Goal: Information Seeking & Learning: Learn about a topic

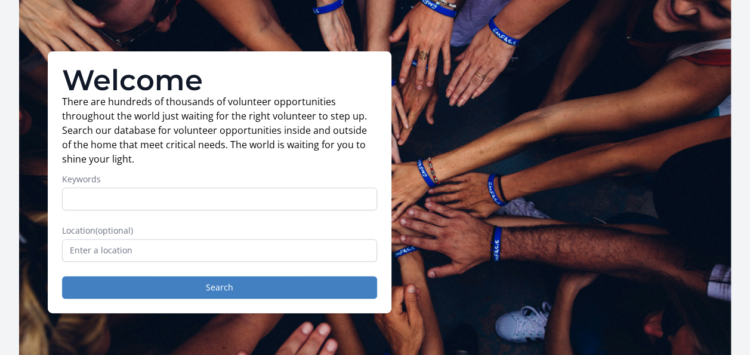
scroll to position [119, 0]
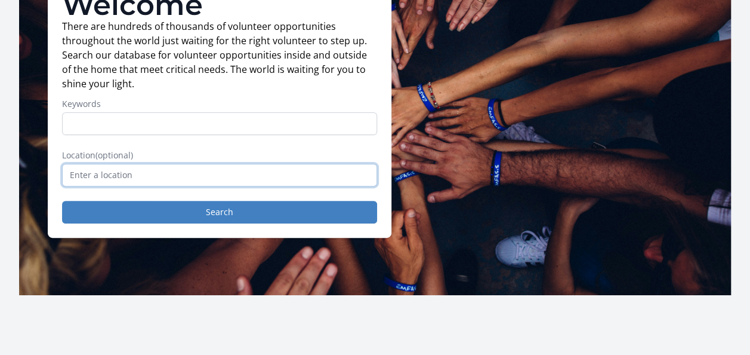
click at [88, 175] on input "text" at bounding box center [219, 175] width 315 height 23
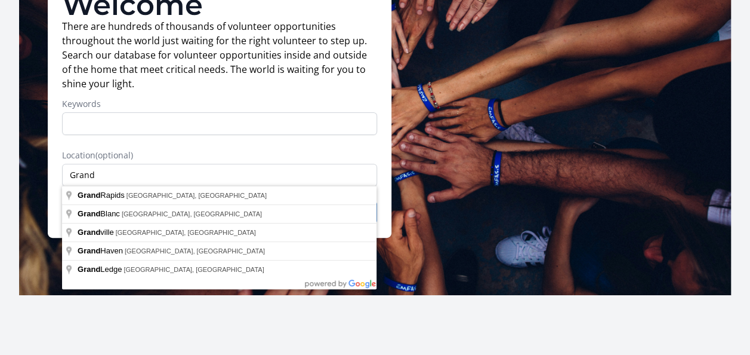
type input "[GEOGRAPHIC_DATA], [GEOGRAPHIC_DATA], [GEOGRAPHIC_DATA]"
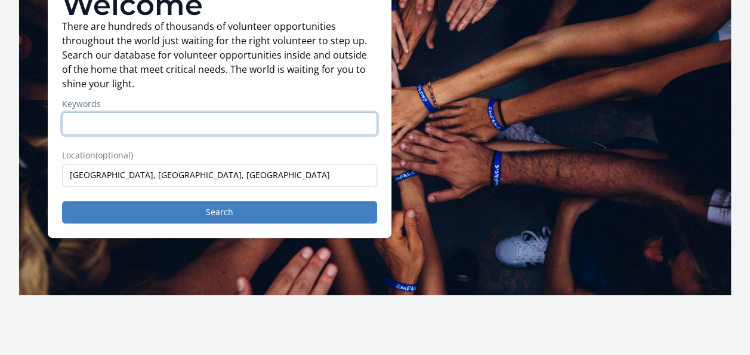
click at [98, 122] on input "Keywords" at bounding box center [219, 123] width 315 height 23
type input "events"
click at [62, 201] on button "Search" at bounding box center [219, 212] width 315 height 23
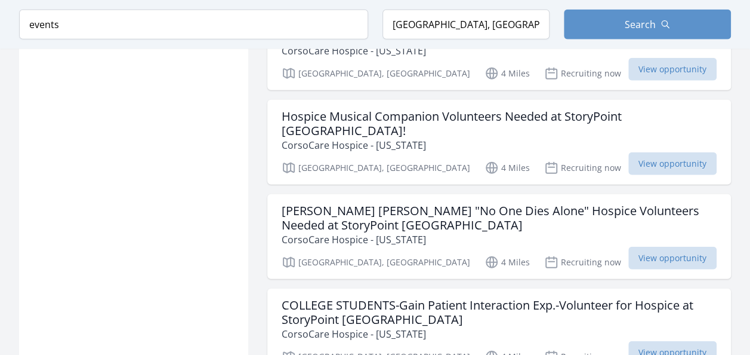
scroll to position [1552, 0]
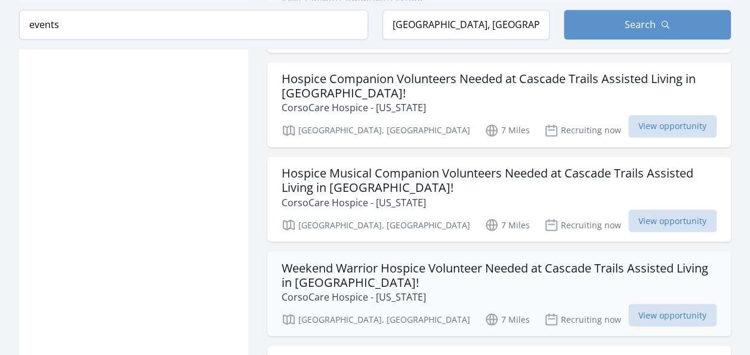
scroll to position [3223, 0]
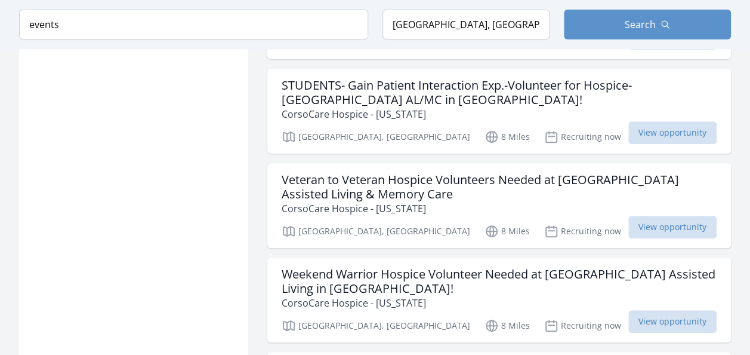
scroll to position [4715, 0]
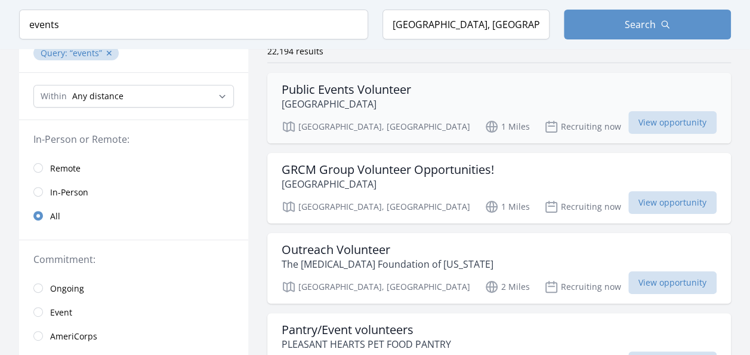
scroll to position [119, 0]
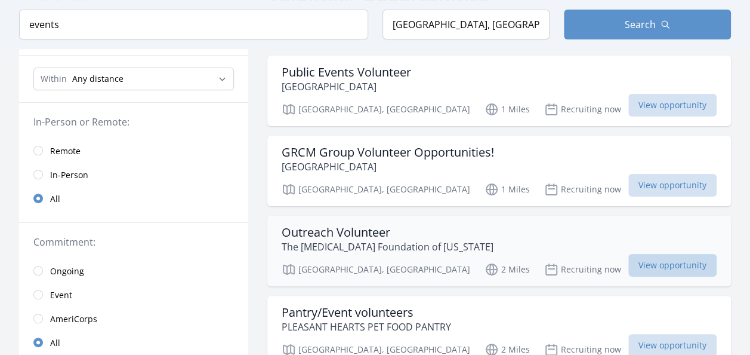
click at [671, 258] on span "View opportunity" at bounding box center [673, 265] width 88 height 23
click at [371, 69] on h3 "Public Events Volunteer" at bounding box center [347, 72] width 130 height 14
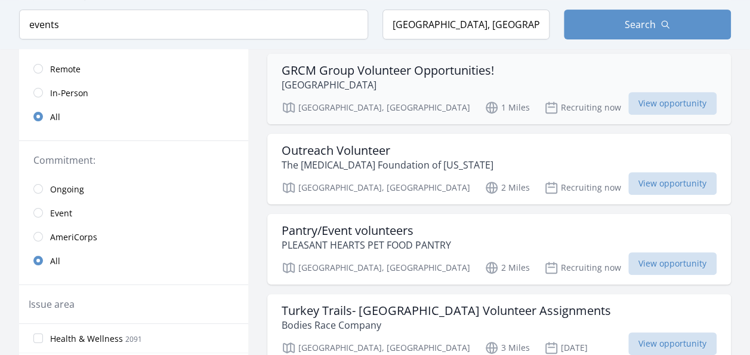
scroll to position [239, 0]
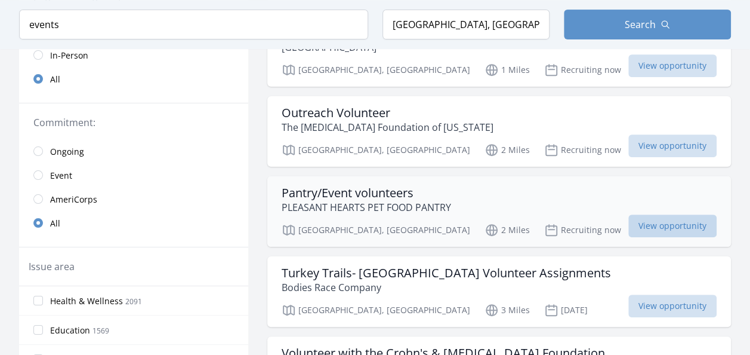
click at [655, 222] on span "View opportunity" at bounding box center [673, 225] width 88 height 23
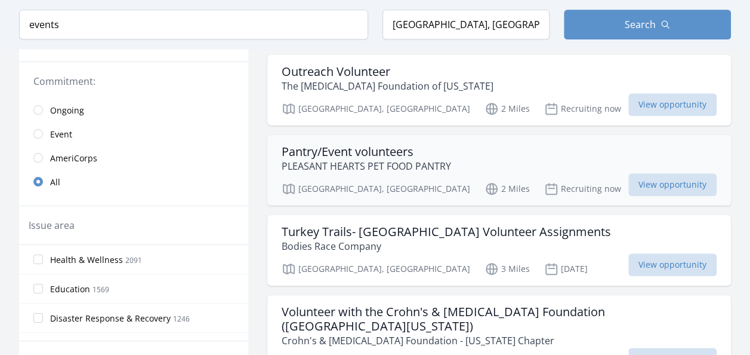
scroll to position [298, 0]
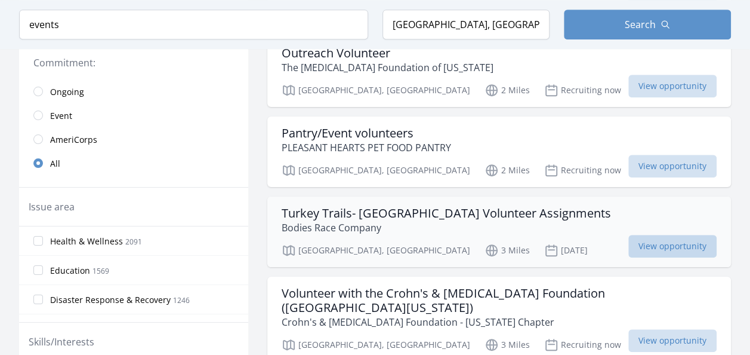
click at [655, 238] on span "View opportunity" at bounding box center [673, 246] width 88 height 23
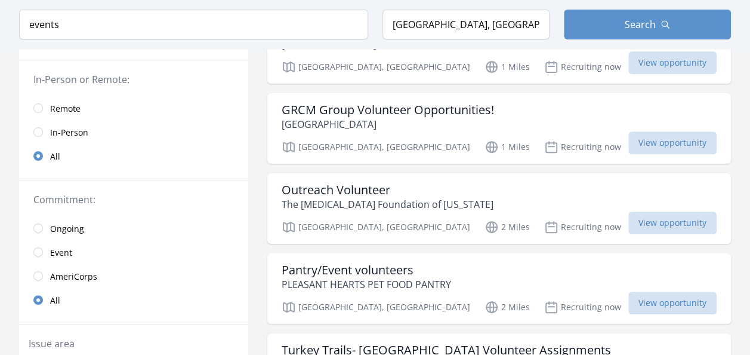
scroll to position [179, 0]
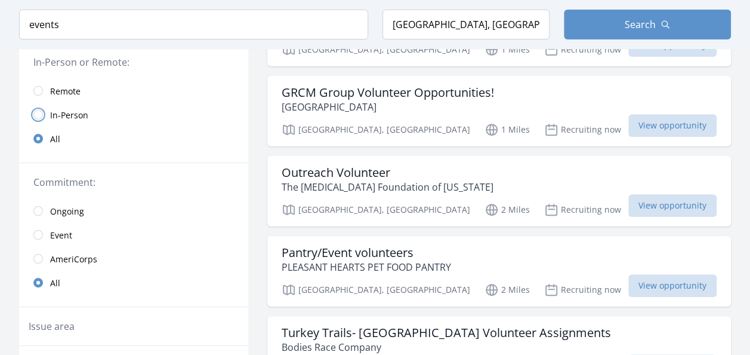
click at [36, 113] on input "radio" at bounding box center [38, 115] width 10 height 10
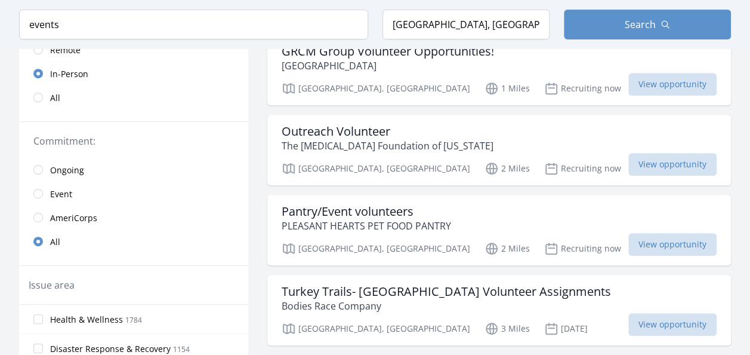
scroll to position [239, 0]
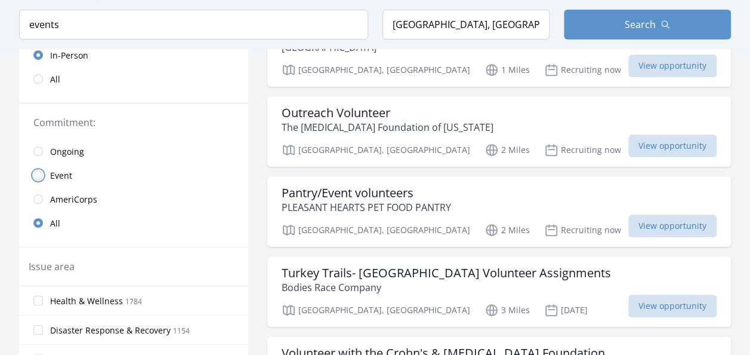
click at [37, 173] on input "radio" at bounding box center [38, 175] width 10 height 10
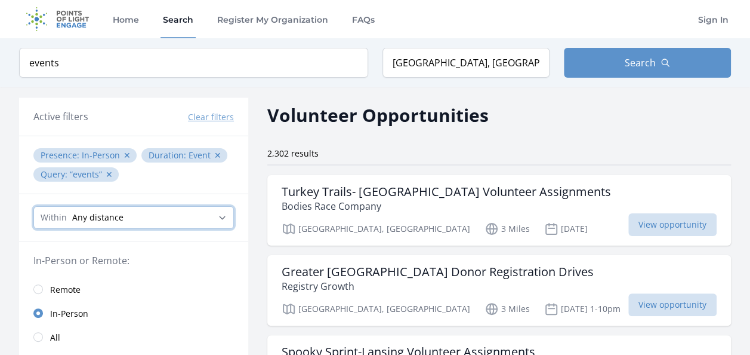
click at [217, 213] on select "Any distance , 5 Miles , 20 Miles , 50 Miles , 100 Miles" at bounding box center [133, 217] width 201 height 23
select select "32186"
click at [33, 206] on select "Any distance , 5 Miles , 20 Miles , 50 Miles , 100 Miles" at bounding box center [133, 217] width 201 height 23
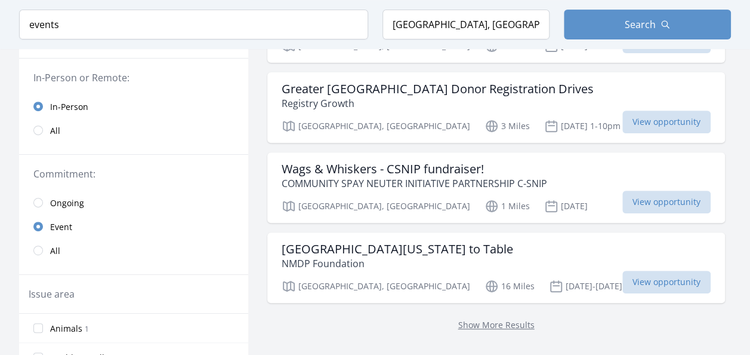
scroll to position [179, 0]
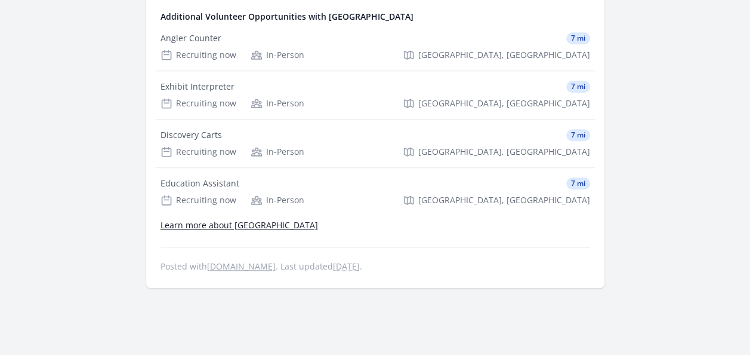
scroll to position [478, 0]
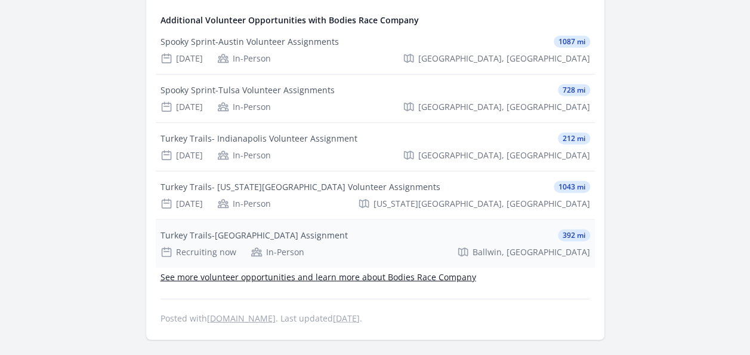
scroll to position [1433, 0]
